Goal: Information Seeking & Learning: Understand process/instructions

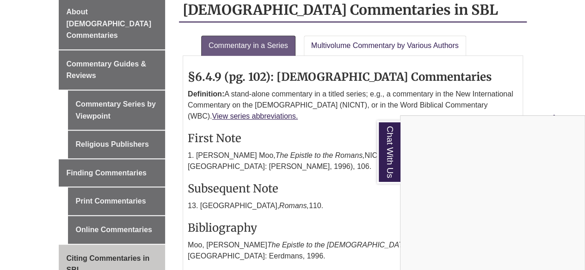
scroll to position [272, 0]
click at [242, 105] on div "Chat With Us" at bounding box center [292, 135] width 585 height 270
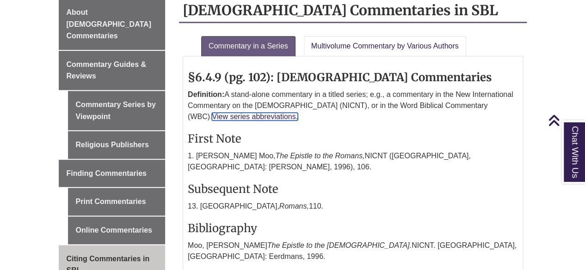
click at [298, 113] on link "View series abbreviations." at bounding box center [255, 117] width 86 height 8
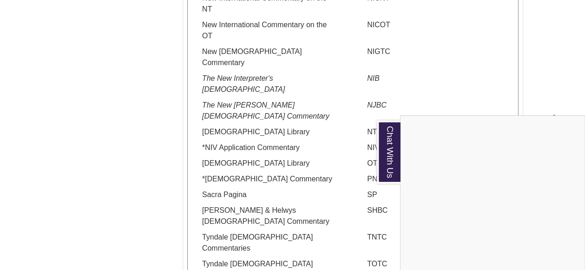
scroll to position [1246, 0]
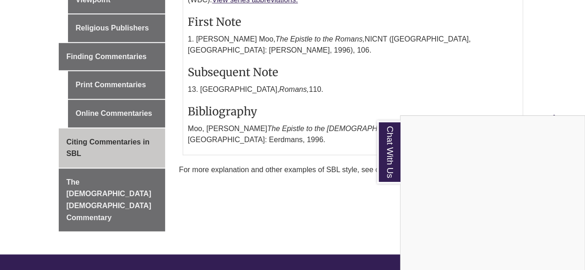
scroll to position [389, 0]
